Goal: Transaction & Acquisition: Purchase product/service

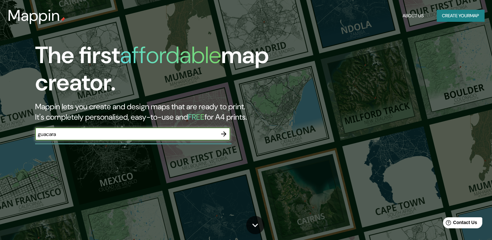
type input "guacara"
click at [224, 136] on icon "button" at bounding box center [224, 134] width 8 height 8
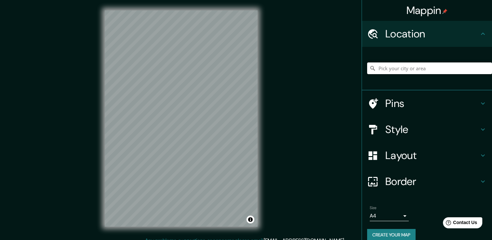
click at [376, 73] on input "Pick your city or area" at bounding box center [429, 68] width 125 height 12
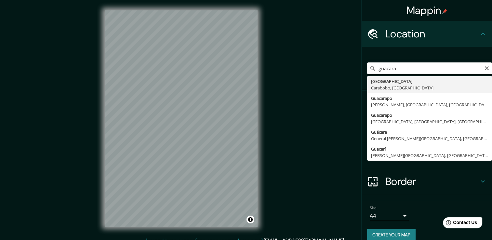
type input "[GEOGRAPHIC_DATA], [GEOGRAPHIC_DATA], [GEOGRAPHIC_DATA]"
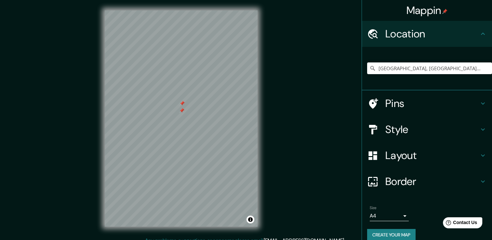
click at [385, 161] on h4 "Layout" at bounding box center [432, 155] width 94 height 13
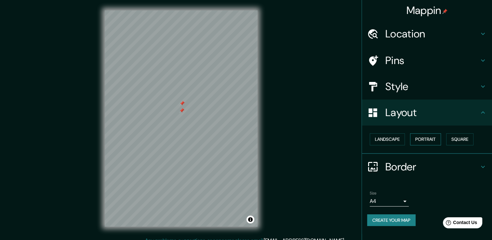
click at [423, 144] on button "Portrait" at bounding box center [425, 139] width 31 height 12
click at [417, 139] on button "Portrait" at bounding box center [425, 139] width 31 height 12
click at [389, 141] on button "Landscape" at bounding box center [386, 139] width 35 height 12
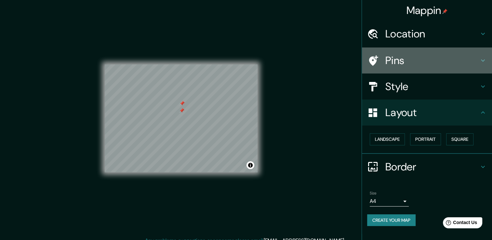
click at [406, 69] on div "Pins" at bounding box center [427, 60] width 130 height 26
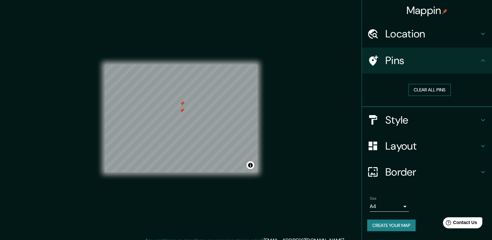
click at [420, 90] on button "Clear all pins" at bounding box center [429, 90] width 42 height 12
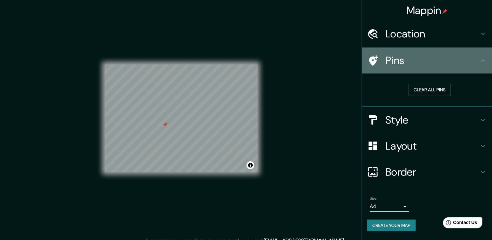
click at [452, 69] on div "Pins" at bounding box center [427, 60] width 130 height 26
drag, startPoint x: 459, startPoint y: 49, endPoint x: 463, endPoint y: 39, distance: 10.6
click at [463, 41] on ul "Location [GEOGRAPHIC_DATA], [GEOGRAPHIC_DATA], [GEOGRAPHIC_DATA] Pins Clear all…" at bounding box center [427, 130] width 130 height 218
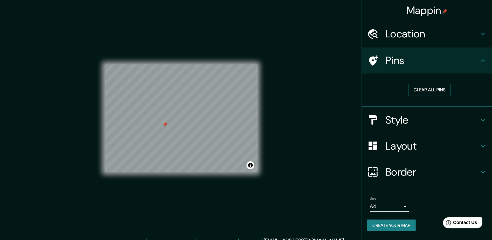
click at [463, 39] on h4 "Location" at bounding box center [432, 33] width 94 height 13
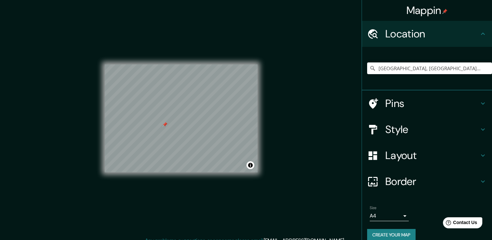
click at [426, 104] on h4 "Pins" at bounding box center [432, 103] width 94 height 13
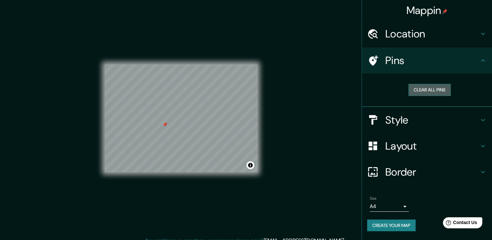
click at [427, 92] on button "Clear all pins" at bounding box center [429, 90] width 42 height 12
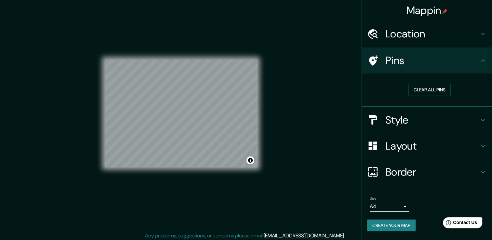
scroll to position [7, 0]
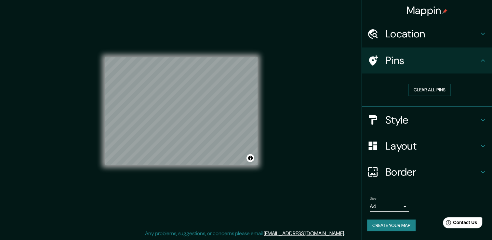
click at [403, 159] on div "Border" at bounding box center [427, 172] width 130 height 26
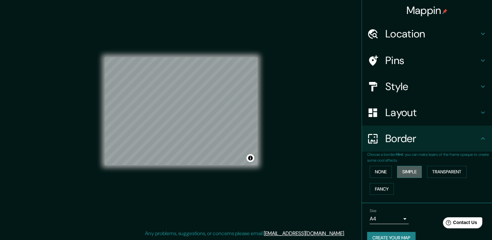
click at [399, 172] on button "Simple" at bounding box center [409, 172] width 25 height 12
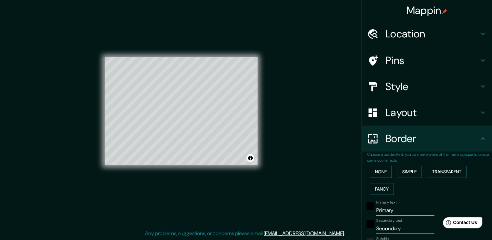
click at [385, 173] on button "None" at bounding box center [380, 172] width 22 height 12
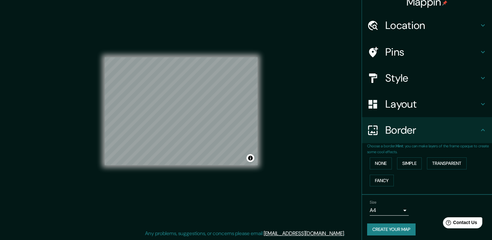
scroll to position [11, 0]
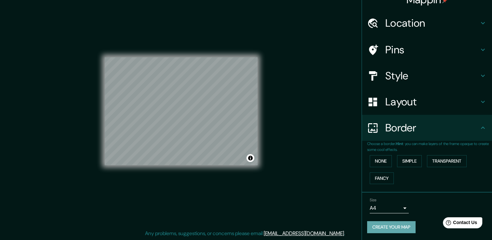
click at [374, 229] on button "Create your map" at bounding box center [391, 227] width 48 height 12
click at [391, 226] on div "Create your map" at bounding box center [427, 227] width 120 height 12
click at [390, 226] on div "Create your map" at bounding box center [427, 227] width 120 height 12
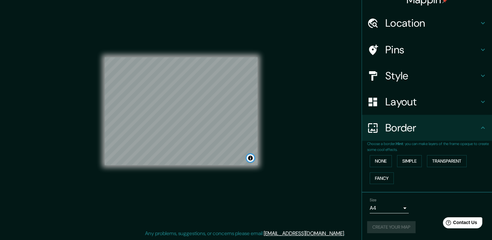
click at [251, 160] on button "Toggle attribution" at bounding box center [250, 158] width 8 height 8
click at [277, 152] on div "Mappin Location [GEOGRAPHIC_DATA], [GEOGRAPHIC_DATA], [GEOGRAPHIC_DATA] Pins St…" at bounding box center [246, 116] width 492 height 247
click at [325, 180] on div "Mappin Location [GEOGRAPHIC_DATA], [GEOGRAPHIC_DATA], [GEOGRAPHIC_DATA] Pins St…" at bounding box center [246, 116] width 492 height 247
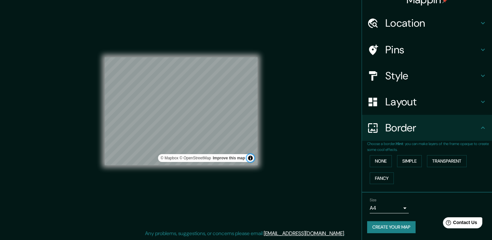
click at [248, 158] on button "Toggle attribution" at bounding box center [250, 158] width 8 height 8
click at [379, 227] on button "Create your map" at bounding box center [391, 227] width 48 height 12
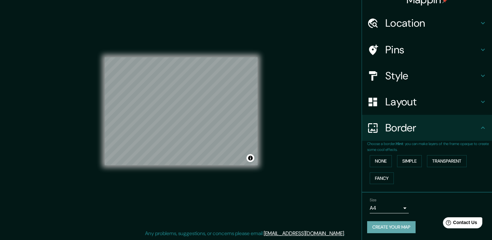
click at [383, 222] on button "Create your map" at bounding box center [391, 227] width 48 height 12
click at [378, 224] on button "Create your map" at bounding box center [391, 227] width 48 height 12
